Goal: Complete application form

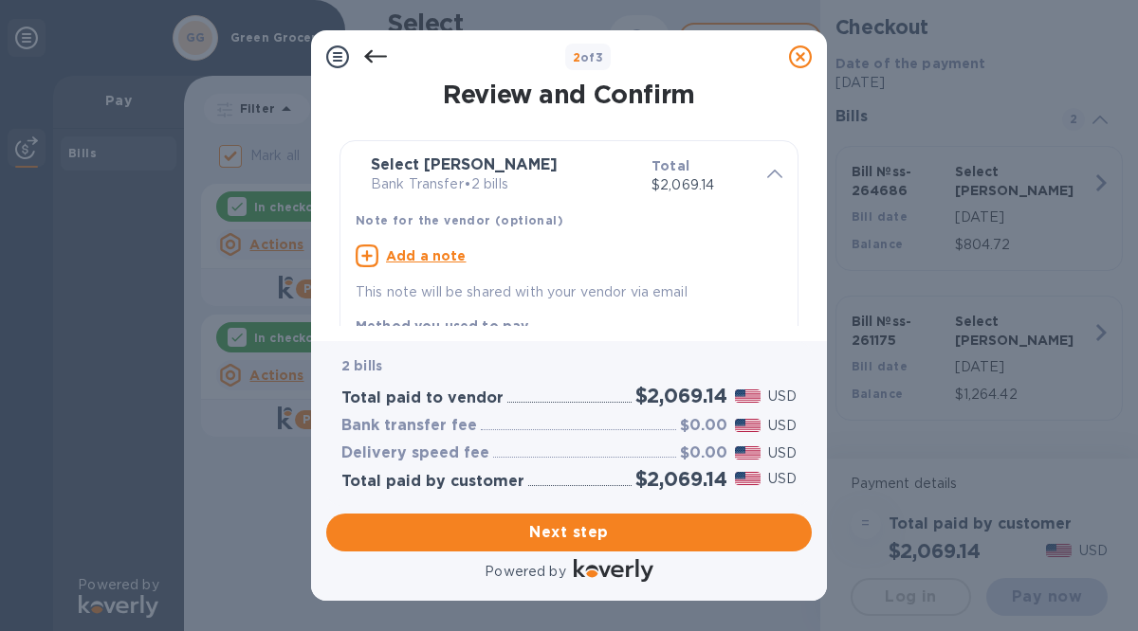
click at [555, 533] on span "Next step" at bounding box center [568, 532] width 455 height 23
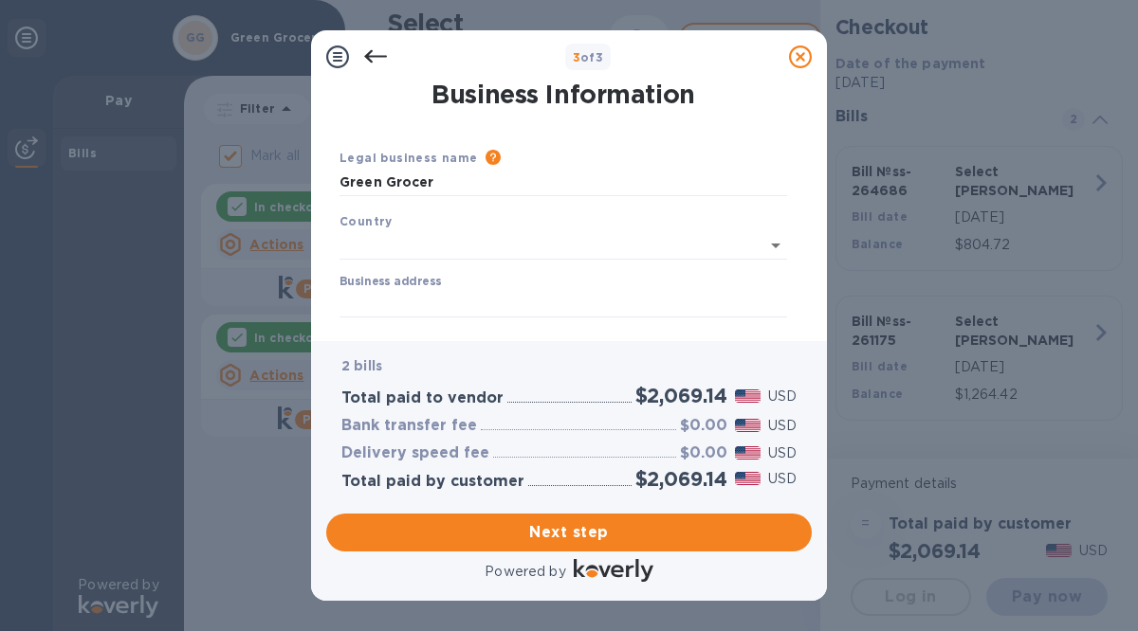
type input "United States"
click at [430, 292] on input "Business address" at bounding box center [562, 300] width 447 height 28
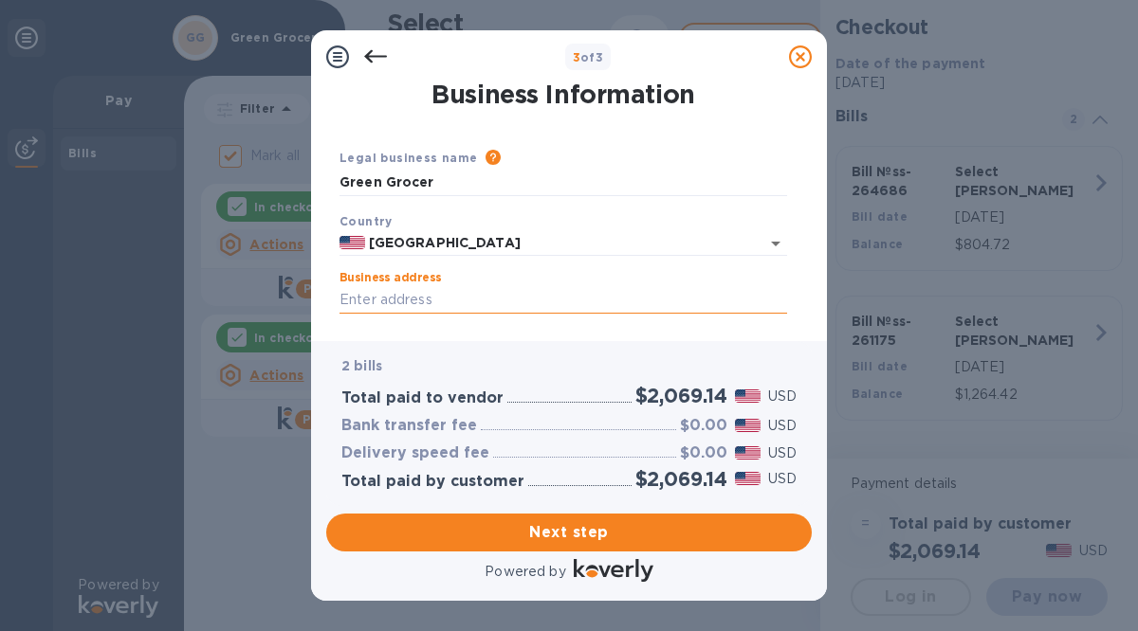
type input "77 North Walworth Avenue"
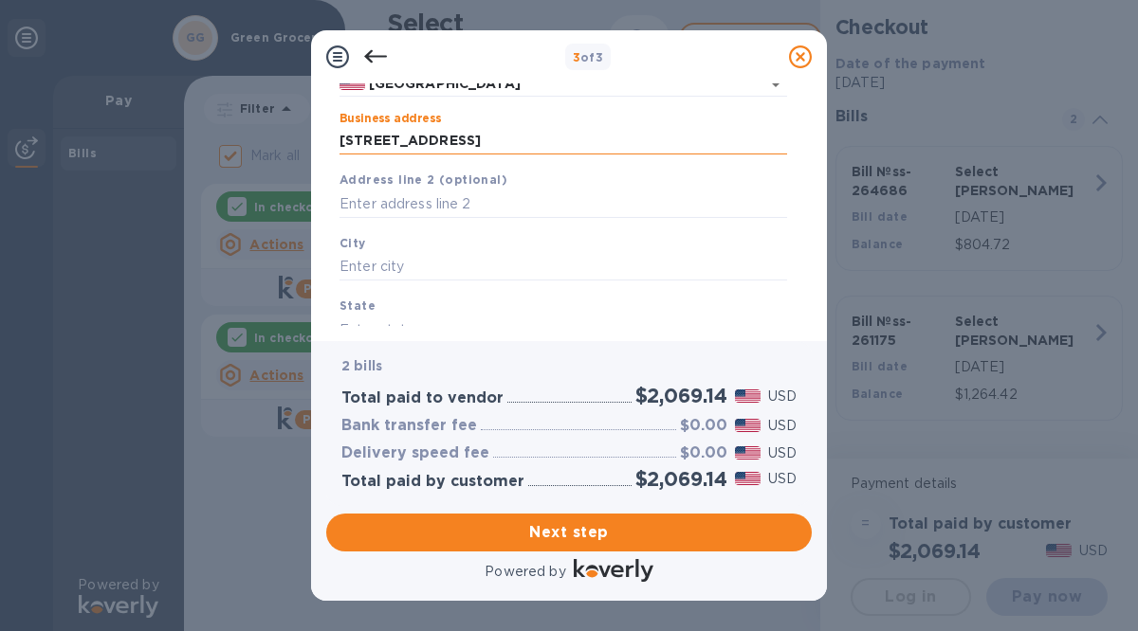
scroll to position [175, 0]
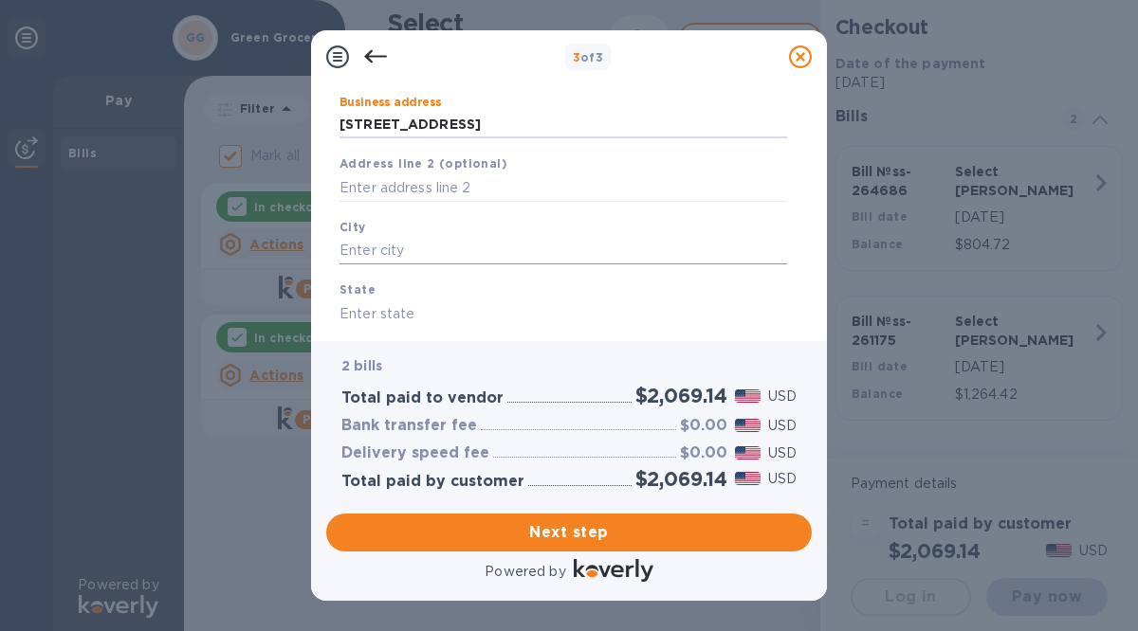
click at [370, 259] on input "text" at bounding box center [562, 251] width 447 height 28
type input "williams bay"
click at [352, 319] on input "text" at bounding box center [562, 314] width 447 height 28
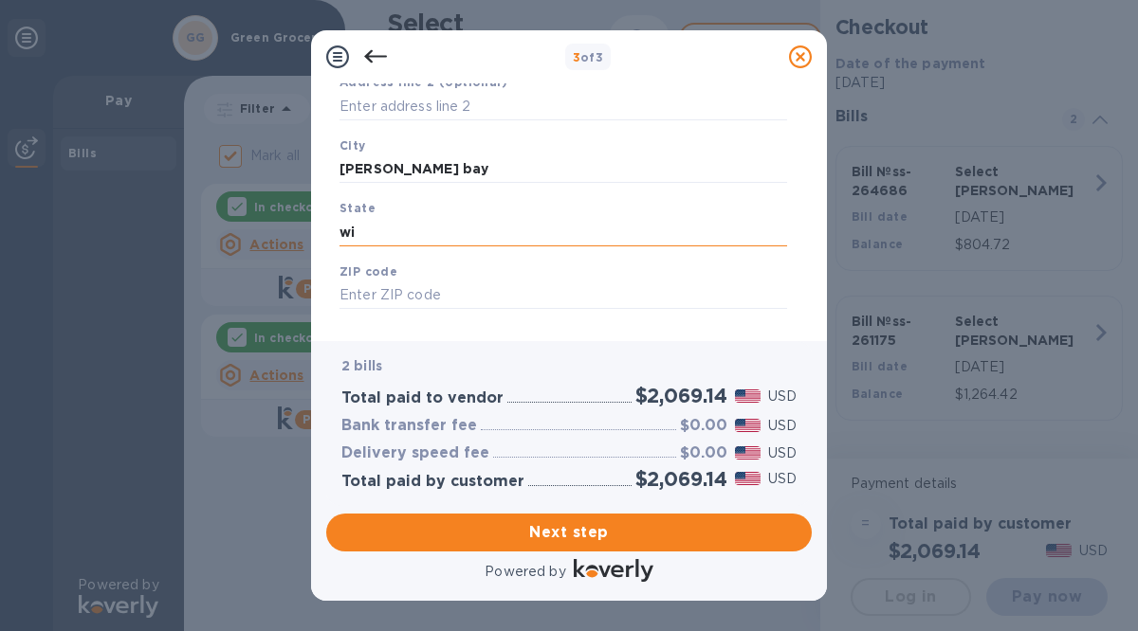
scroll to position [280, 0]
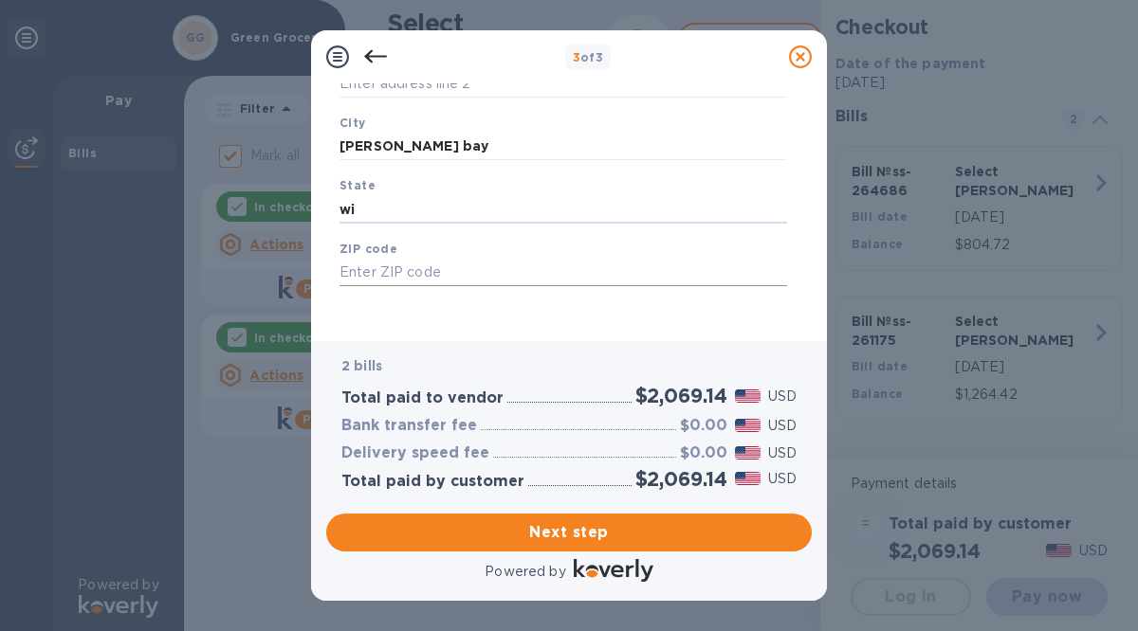
type input "wi"
click at [348, 273] on input "text" at bounding box center [562, 273] width 447 height 28
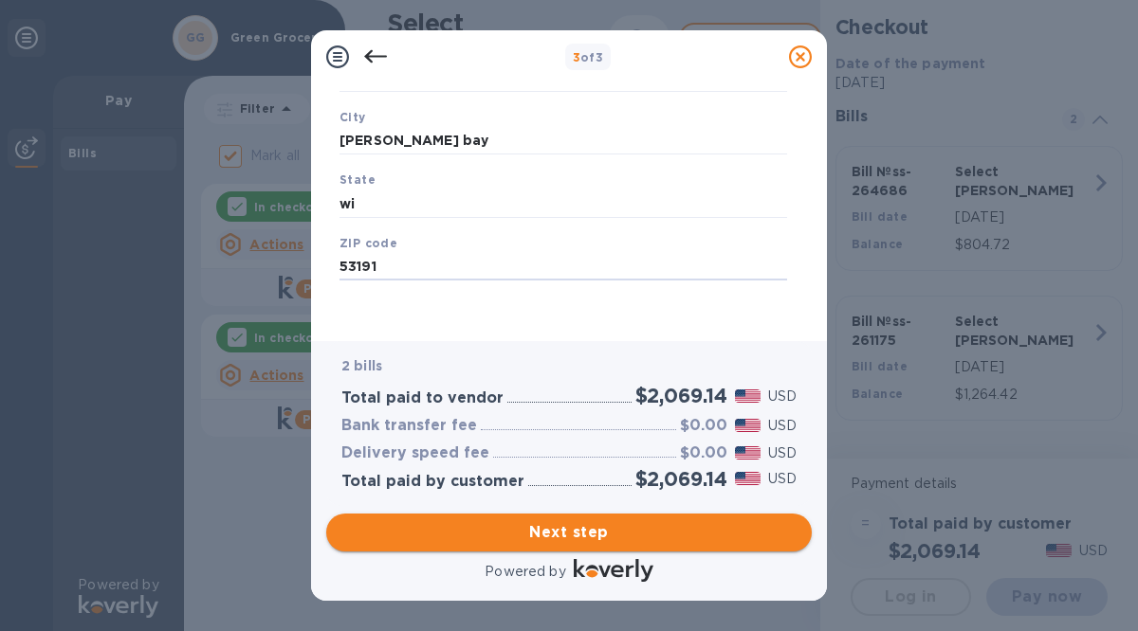
type input "53191"
click at [530, 533] on span "Next step" at bounding box center [568, 532] width 455 height 23
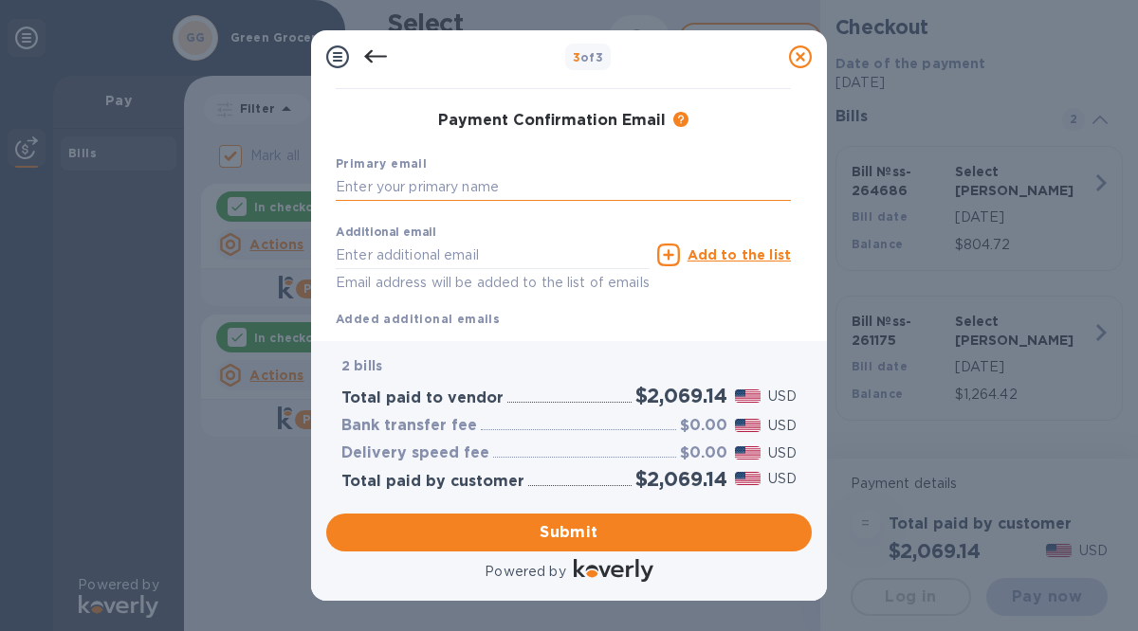
click at [357, 182] on input "text" at bounding box center [563, 187] width 455 height 28
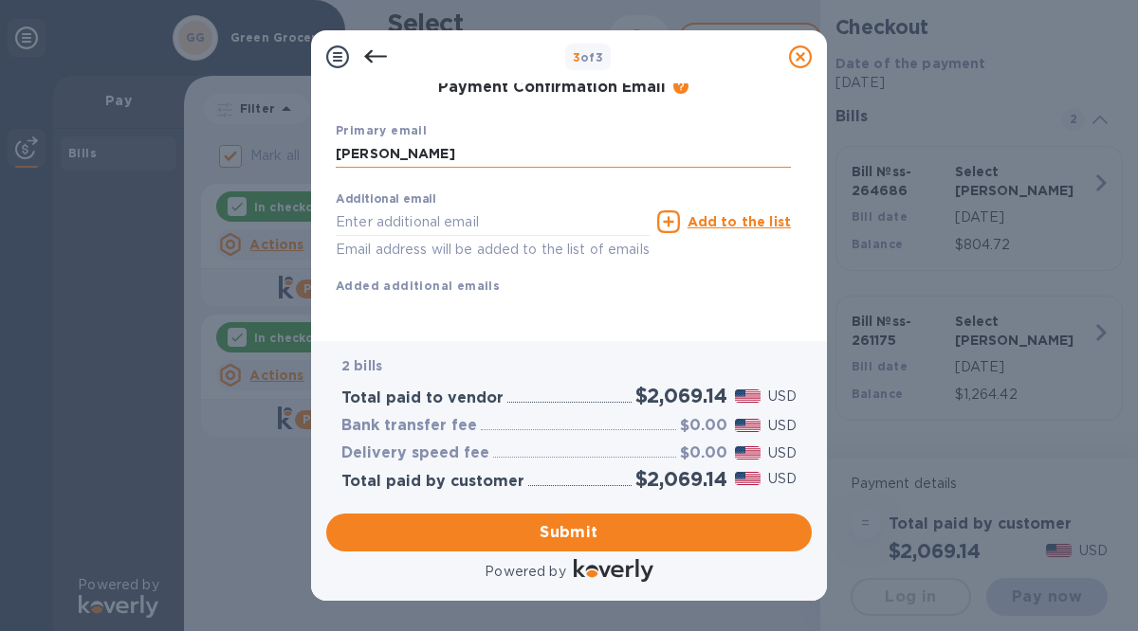
scroll to position [340, 0]
type input "marcela"
click at [350, 208] on input "text" at bounding box center [493, 222] width 314 height 28
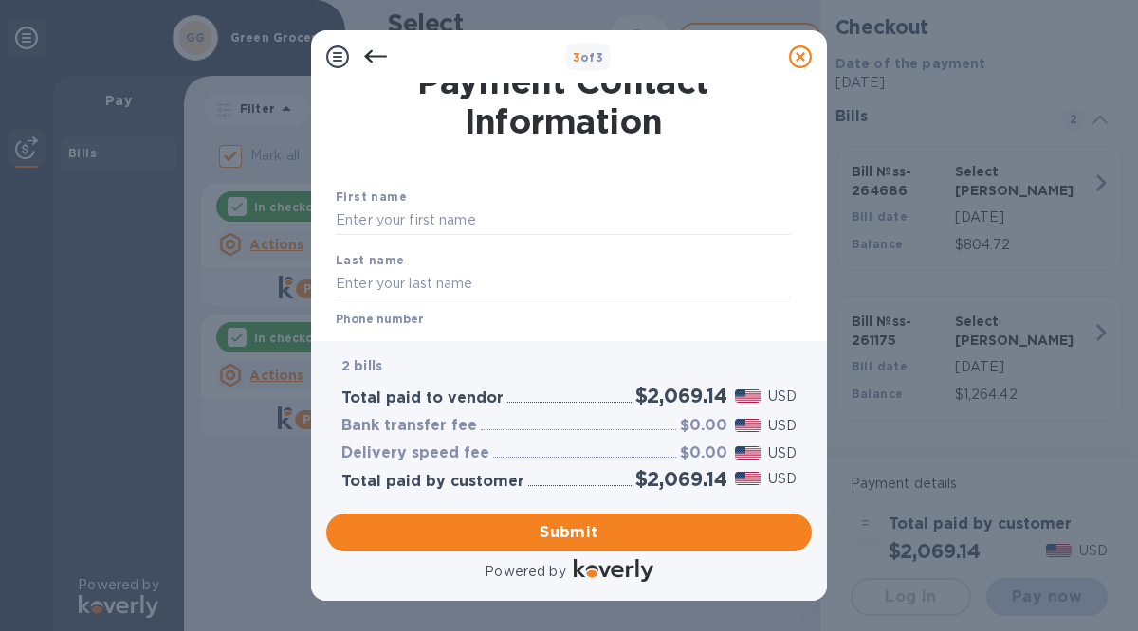
scroll to position [0, 0]
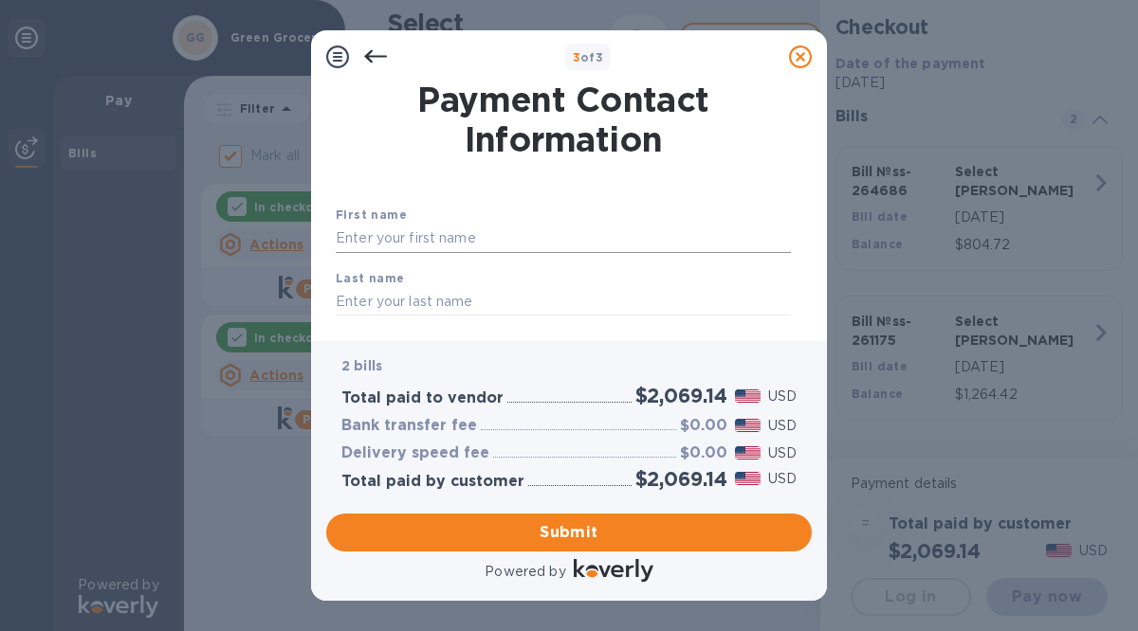
click at [348, 241] on input "text" at bounding box center [563, 239] width 455 height 28
type input "marcela"
click at [342, 302] on input "text" at bounding box center [563, 301] width 455 height 28
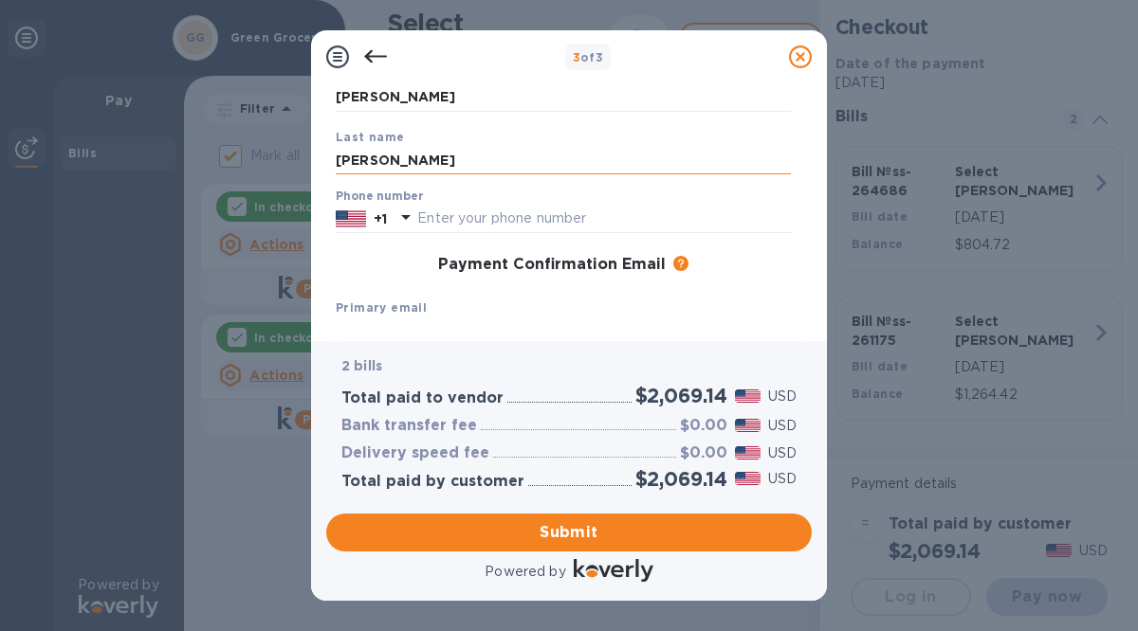
scroll to position [146, 0]
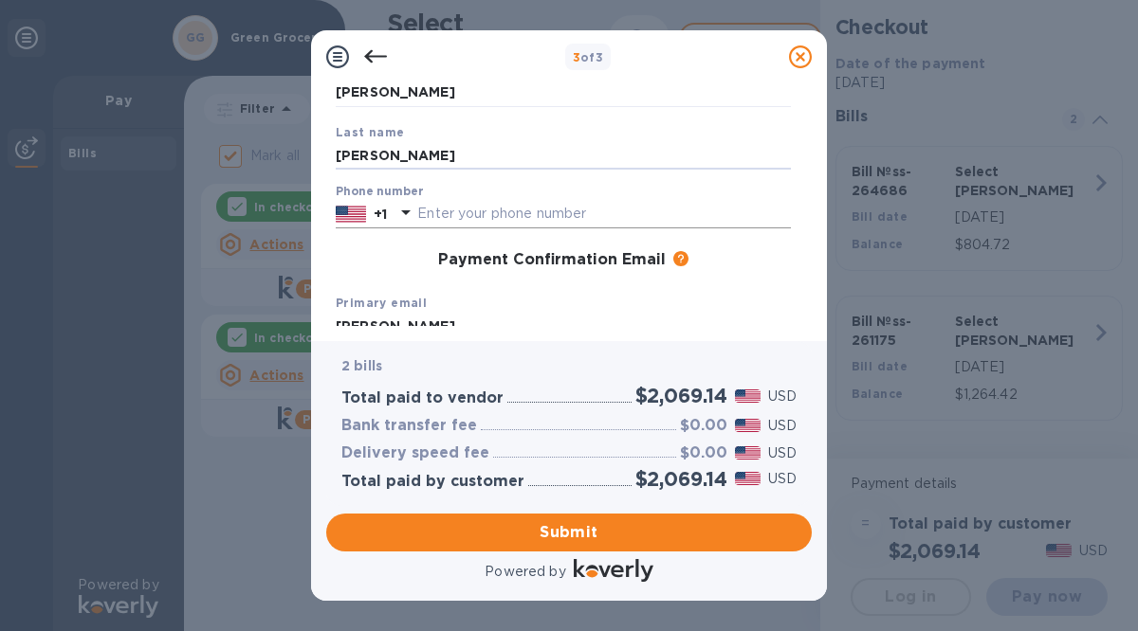
type input "kelstrom"
click at [426, 214] on input "text" at bounding box center [604, 214] width 374 height 28
type input "2622459077"
type input "kelstromgg@gmail.com"
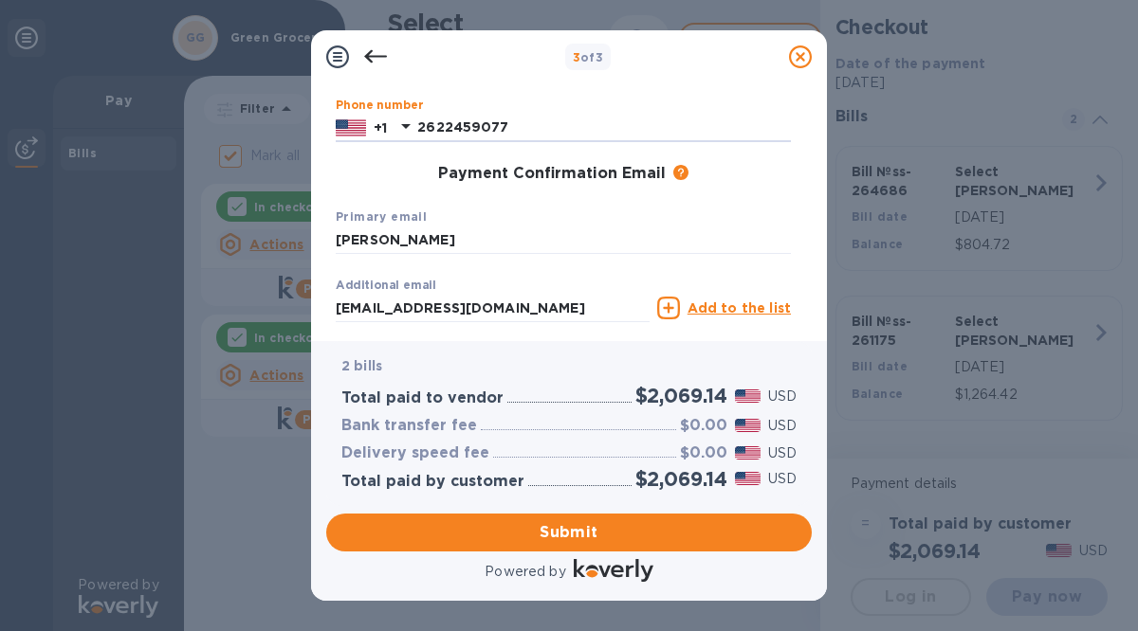
scroll to position [275, 0]
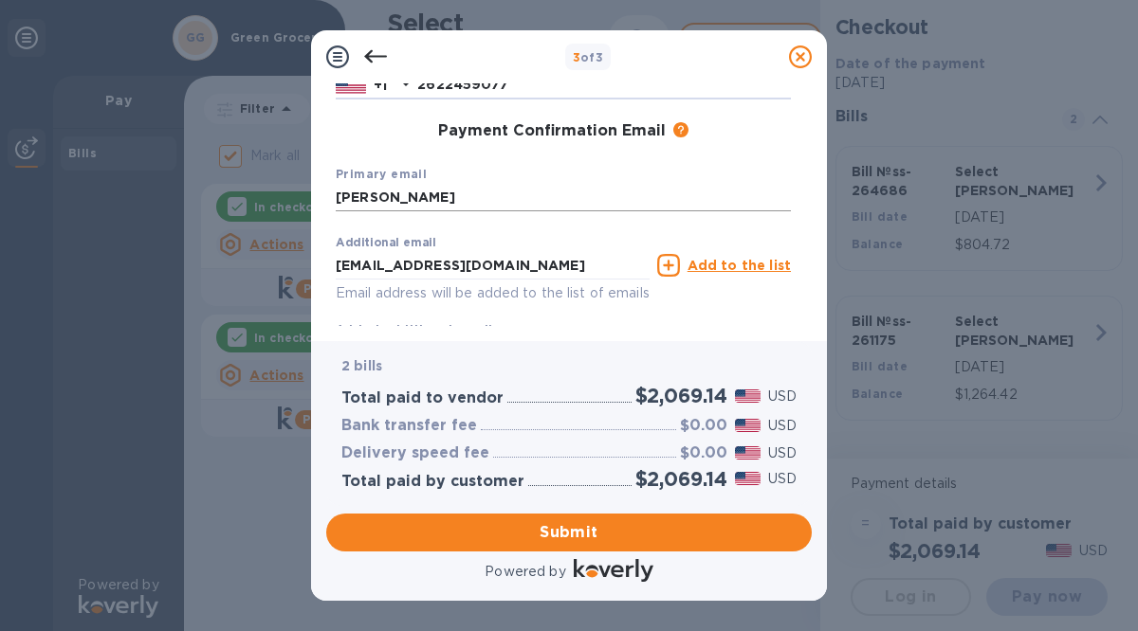
click at [412, 200] on input "marcela" at bounding box center [563, 198] width 455 height 28
type input "m"
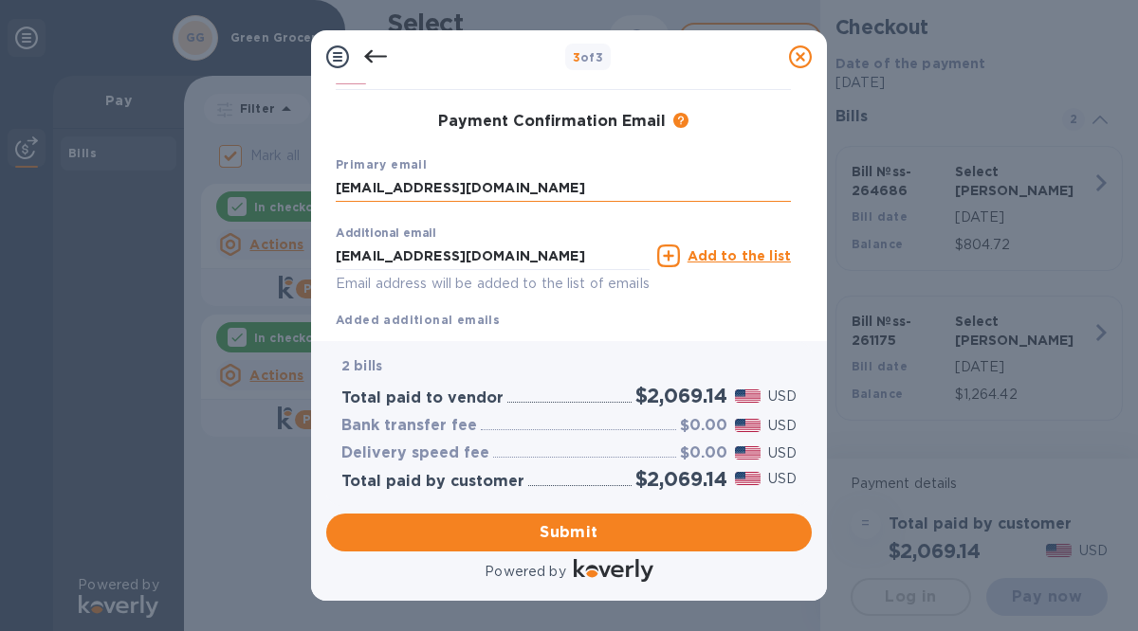
scroll to position [283, 0]
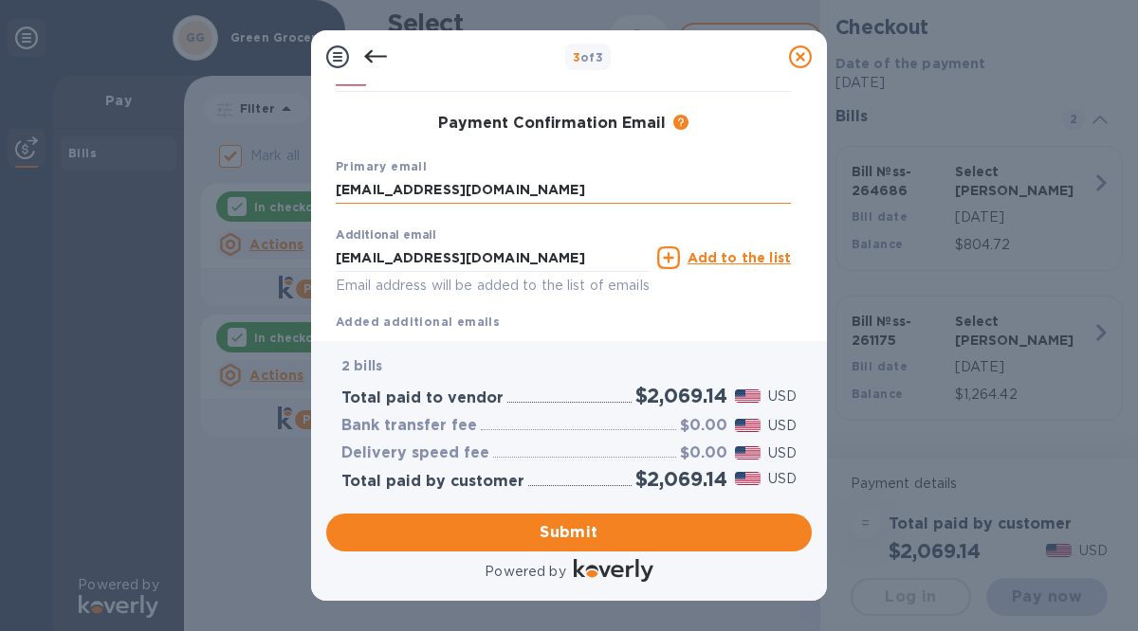
click at [416, 191] on input "kelstromGG@gmail.com" at bounding box center [563, 190] width 455 height 28
type input "kelstromgg@gmail.com"
click at [508, 530] on span "Submit" at bounding box center [568, 532] width 455 height 23
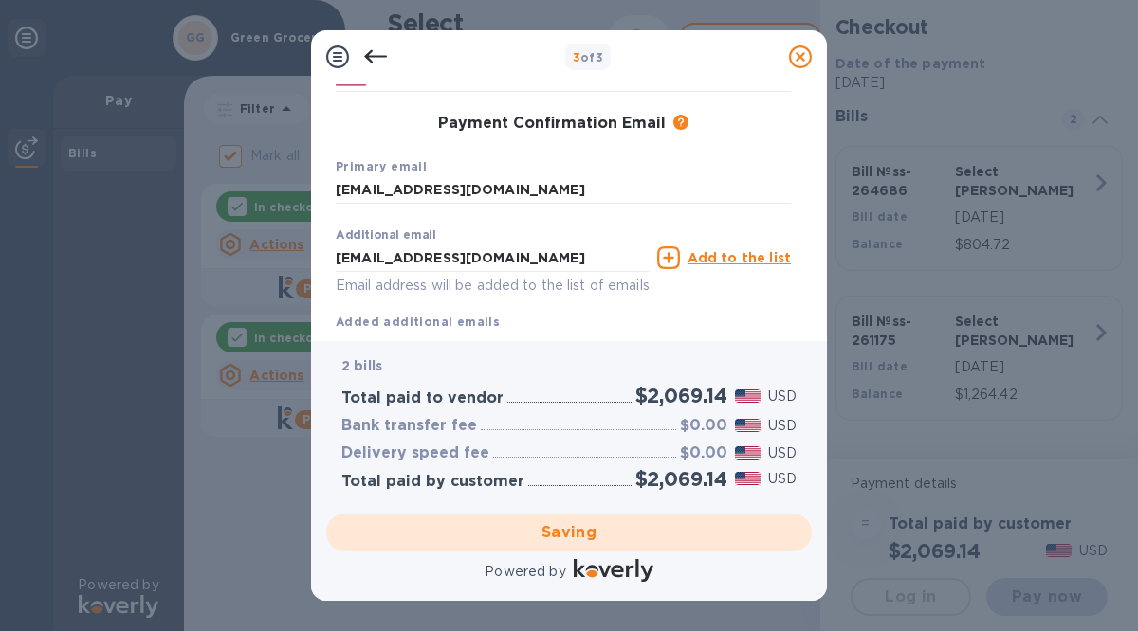
checkbox input "false"
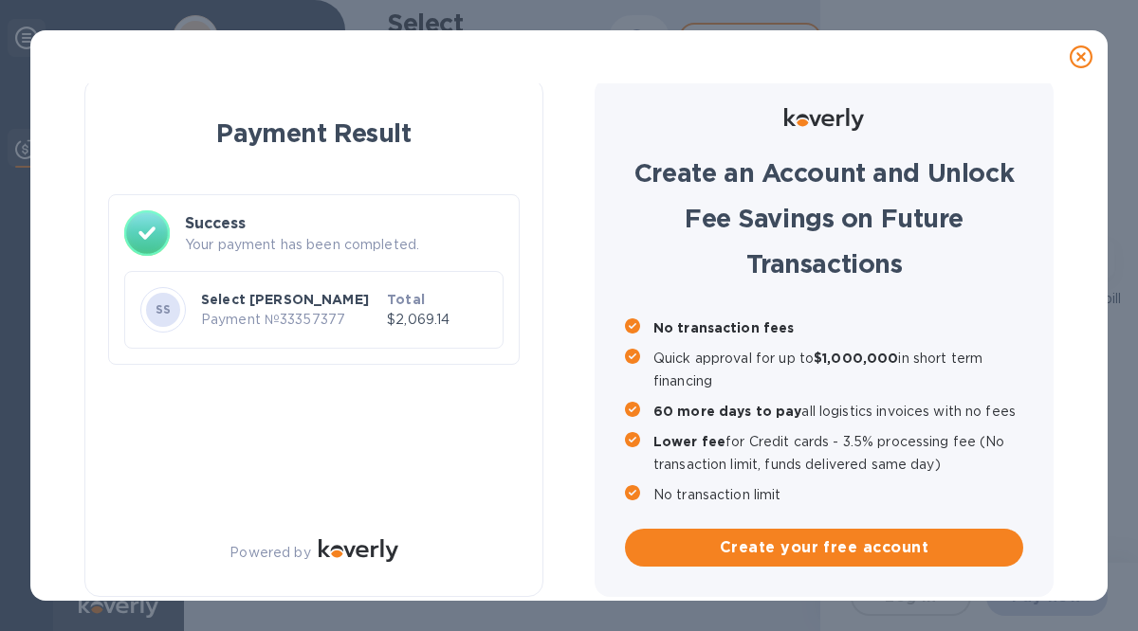
scroll to position [0, 0]
